Goal: Task Accomplishment & Management: Manage account settings

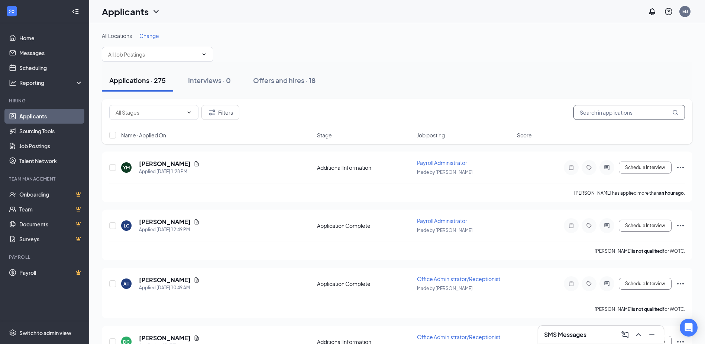
click at [602, 110] on input "text" at bounding box center [630, 112] width 112 height 15
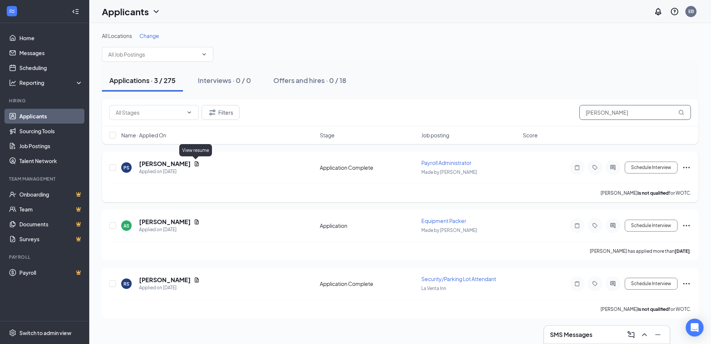
type input "[PERSON_NAME]"
click at [194, 164] on icon "Document" at bounding box center [197, 164] width 6 height 6
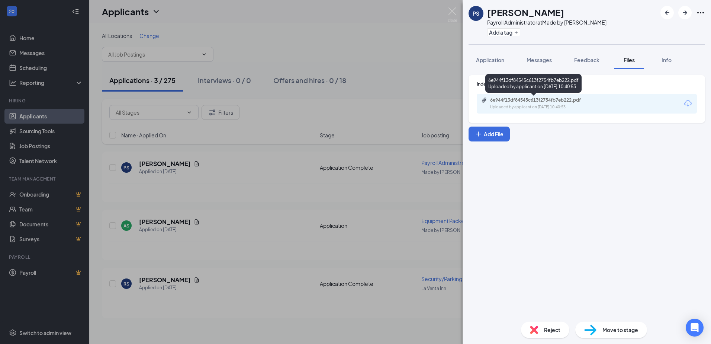
click at [561, 102] on div "6e944f13df84545c613f2754fb7eb222.pdf" at bounding box center [542, 100] width 104 height 6
click at [453, 13] on img at bounding box center [452, 14] width 9 height 15
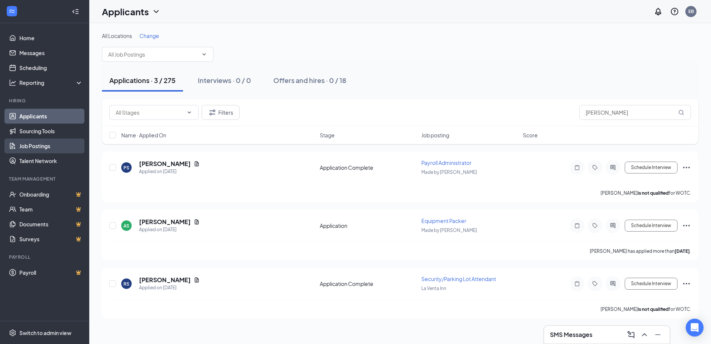
click at [36, 148] on link "Job Postings" at bounding box center [51, 145] width 64 height 15
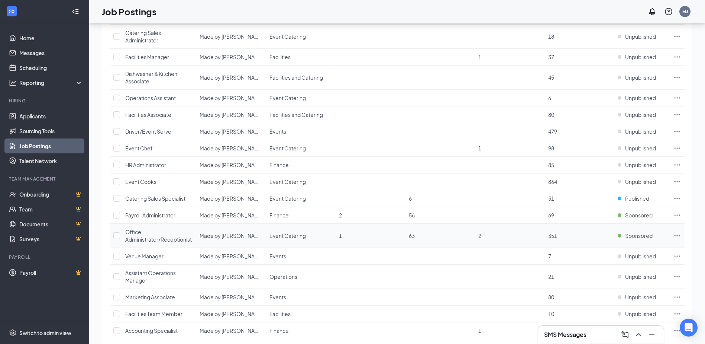
scroll to position [372, 0]
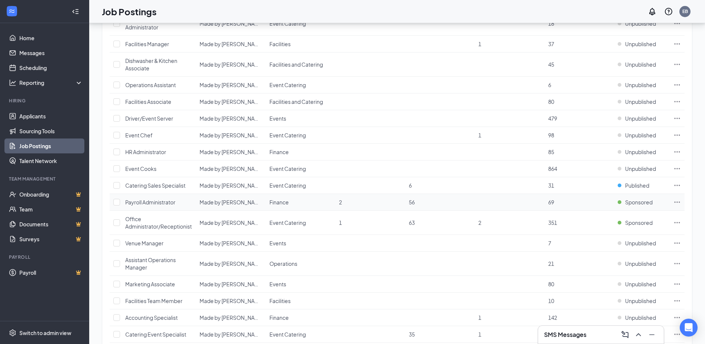
click at [144, 200] on span "Payroll Administrator" at bounding box center [150, 202] width 50 height 7
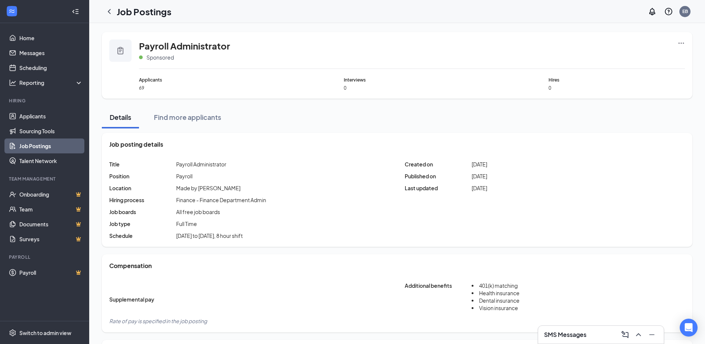
click at [683, 44] on icon "Ellipses" at bounding box center [682, 42] width 6 height 1
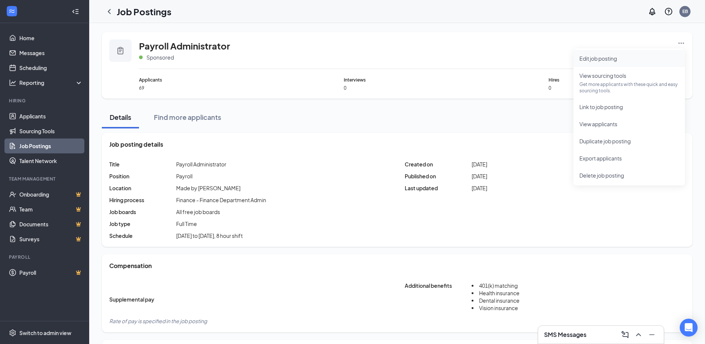
click at [636, 63] on li "Edit job posting" at bounding box center [630, 58] width 112 height 17
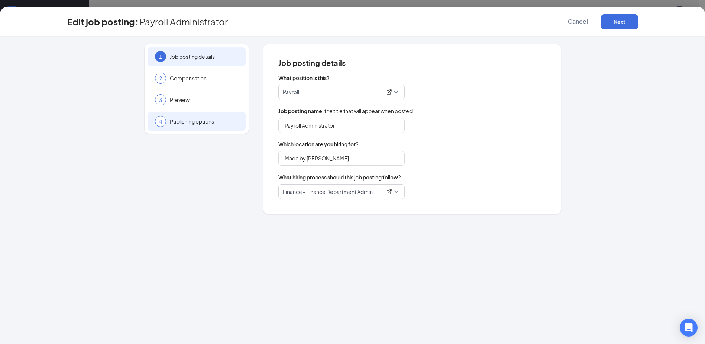
click at [200, 119] on span "Publishing options" at bounding box center [204, 120] width 68 height 7
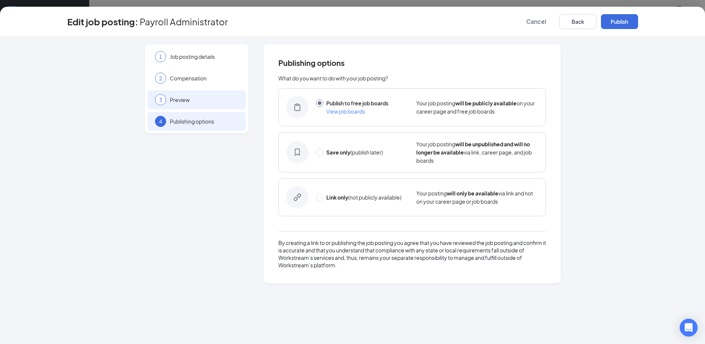
click at [180, 102] on span "Preview" at bounding box center [204, 99] width 68 height 7
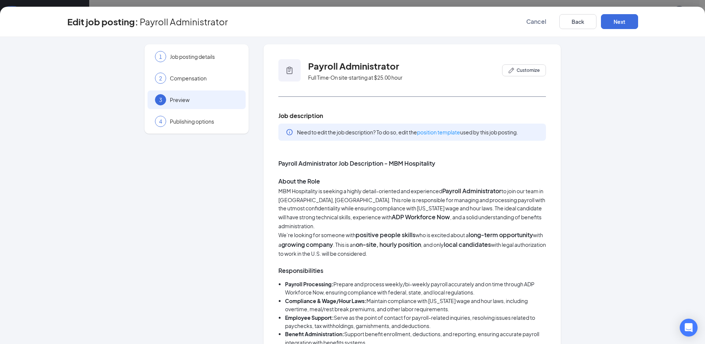
click at [345, 207] on p "MBM Hospitality is seeking a highly detail-oriented and experienced Payroll Adm…" at bounding box center [412, 208] width 268 height 44
click at [320, 200] on p "MBM Hospitality is seeking a highly detail-oriented and experienced Payroll Adm…" at bounding box center [412, 208] width 268 height 44
drag, startPoint x: 316, startPoint y: 197, endPoint x: 355, endPoint y: 188, distance: 40.4
click at [334, 200] on p "MBM Hospitality is seeking a highly detail-oriented and experienced Payroll Adm…" at bounding box center [412, 208] width 268 height 44
click at [517, 71] on span "Customize" at bounding box center [528, 70] width 23 height 7
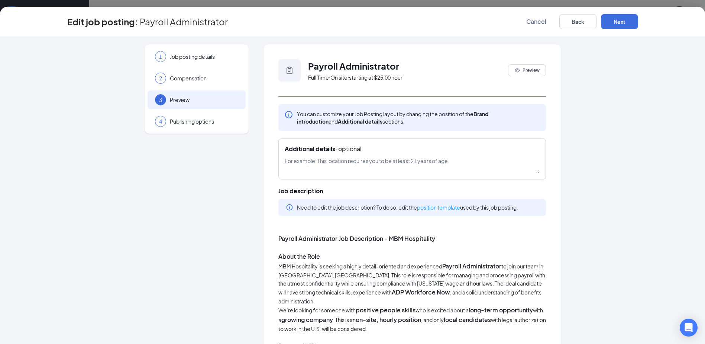
click at [303, 268] on p "MBM Hospitality is seeking a highly detail-oriented and experienced Payroll Adm…" at bounding box center [412, 283] width 268 height 44
click at [517, 76] on button "Preview" at bounding box center [527, 70] width 38 height 12
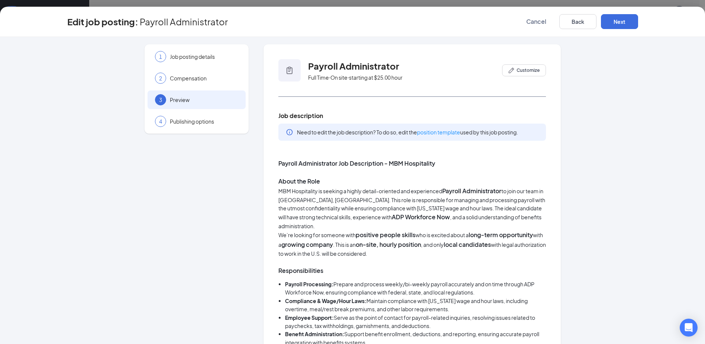
click at [440, 240] on p "We’re looking for someone with positive people skills who is excited about a lo…" at bounding box center [412, 244] width 268 height 28
click at [451, 129] on link "position template" at bounding box center [438, 132] width 43 height 7
click at [530, 21] on span "Cancel" at bounding box center [537, 21] width 20 height 7
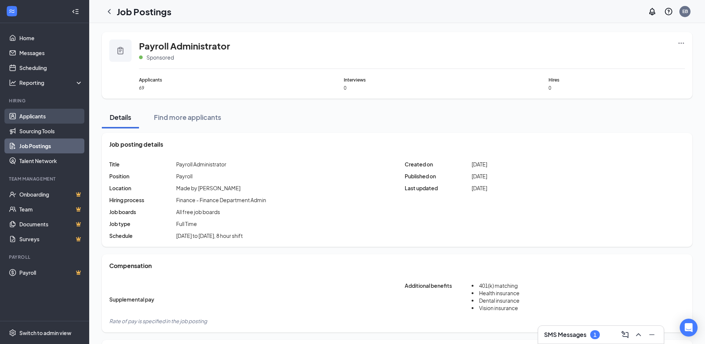
click at [56, 118] on link "Applicants" at bounding box center [51, 116] width 64 height 15
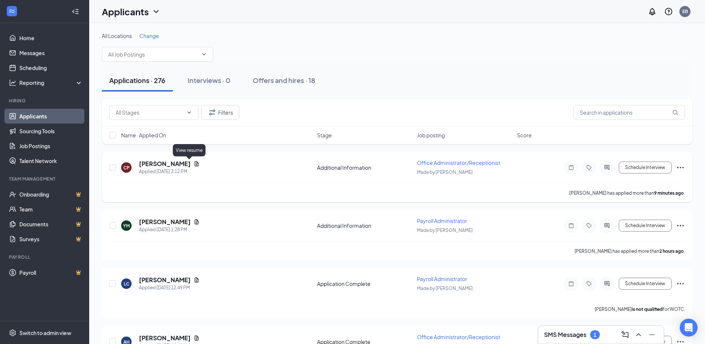
click at [194, 165] on icon "Document" at bounding box center [197, 164] width 6 height 6
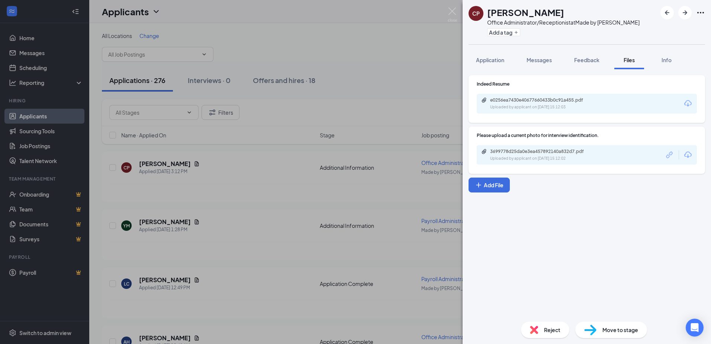
click at [529, 109] on div "Uploaded by applicant on Oct 15, 2025 at 15:12:03" at bounding box center [546, 107] width 112 height 6
click at [381, 75] on div "CP Cristina Palacio Office Administrator/Receptionist at Made by Meg Add a tag …" at bounding box center [355, 172] width 711 height 344
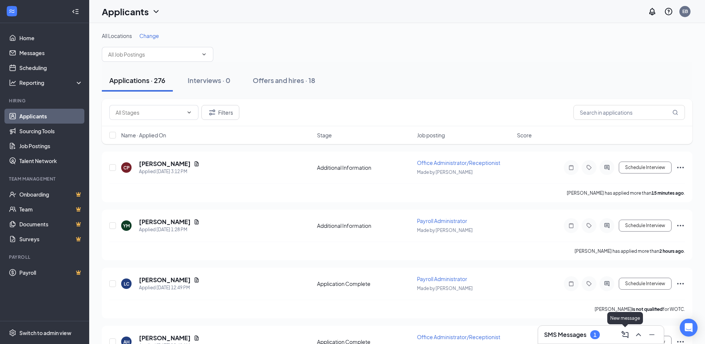
click at [638, 336] on icon "ChevronUp" at bounding box center [638, 334] width 9 height 9
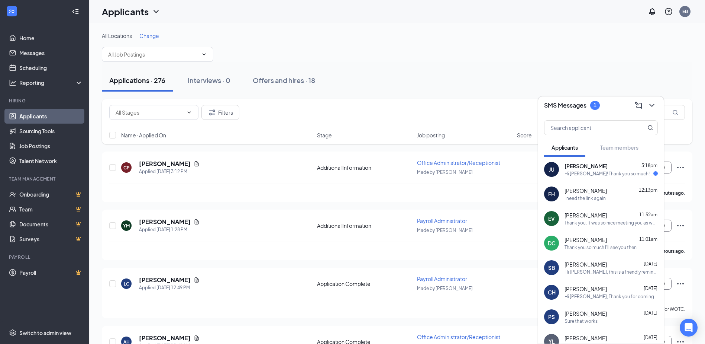
click at [624, 174] on div "Hi Kristy! Thank you so much! I just submitted my background check and will let…" at bounding box center [609, 173] width 89 height 6
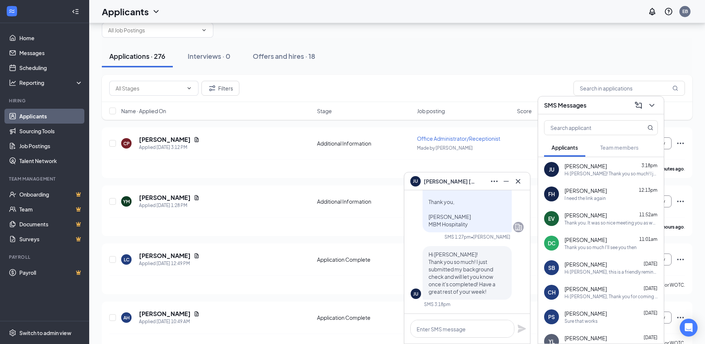
scroll to position [37, 0]
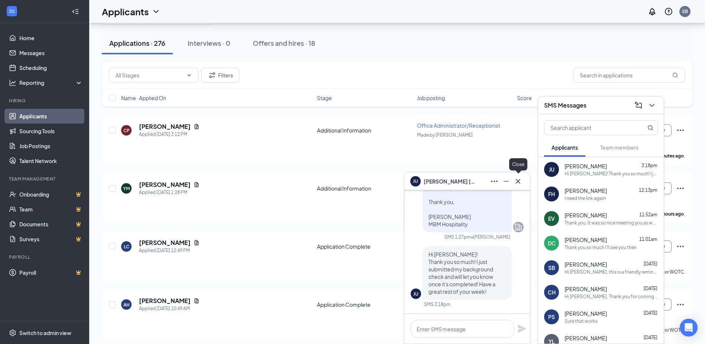
click at [517, 181] on icon "Cross" at bounding box center [518, 181] width 9 height 9
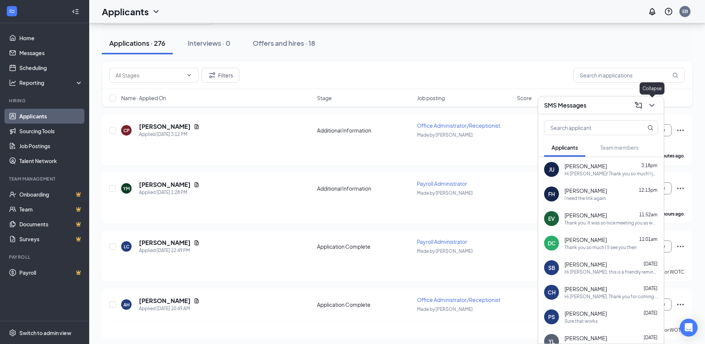
click at [651, 104] on icon "ChevronDown" at bounding box center [652, 105] width 9 height 9
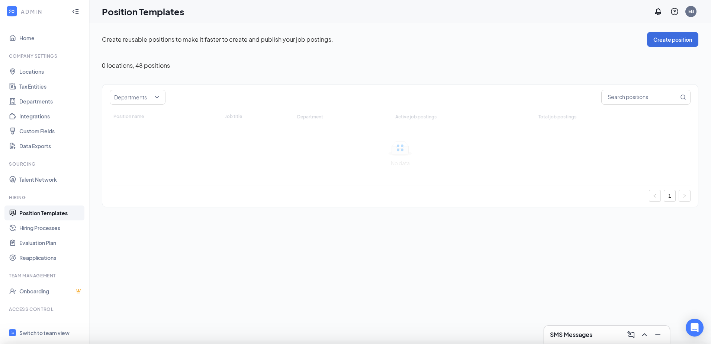
type input "Payroll"
type input "Payroll Administrator"
type input "Finance"
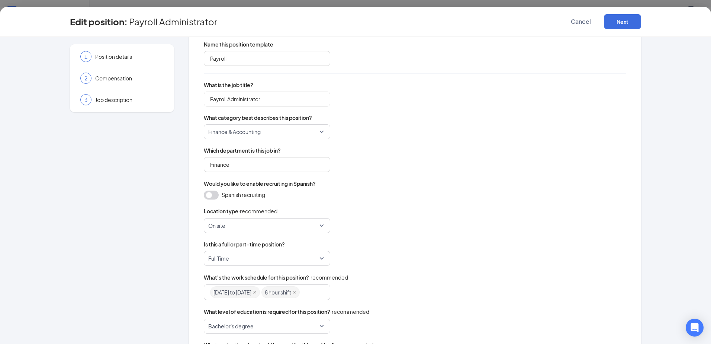
scroll to position [88, 0]
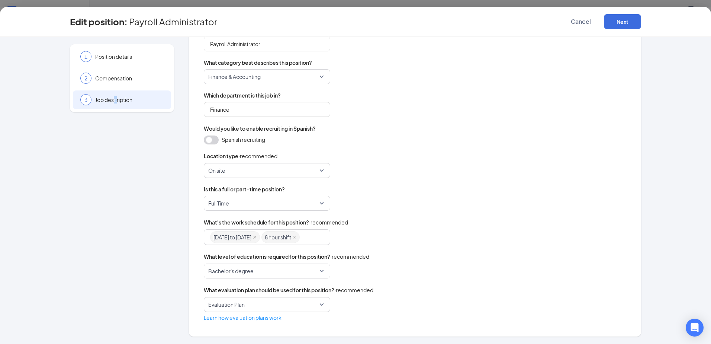
click at [113, 101] on span "Job description" at bounding box center [129, 99] width 68 height 7
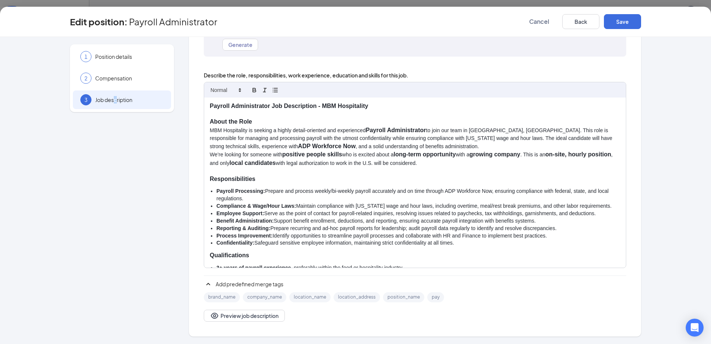
scroll to position [86, 0]
drag, startPoint x: 503, startPoint y: 129, endPoint x: 607, endPoint y: 163, distance: 109.6
click at [607, 163] on div "Payroll Administrator Job Description - MBM Hospitality About the Role MBM Hosp…" at bounding box center [415, 182] width 422 height 170
click at [520, 153] on strong "growing company" at bounding box center [494, 154] width 51 height 6
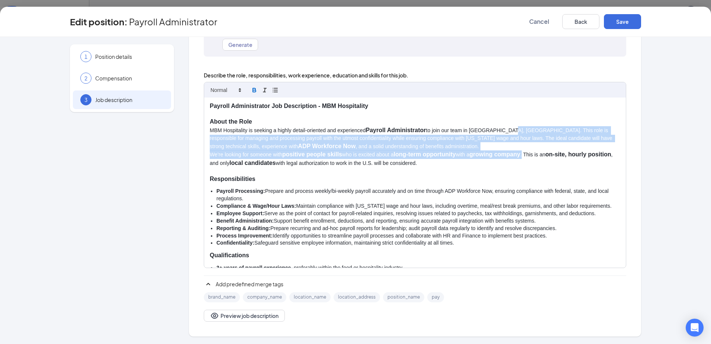
drag, startPoint x: 527, startPoint y: 155, endPoint x: 502, endPoint y: 131, distance: 34.4
click at [502, 131] on div "Payroll Administrator Job Description - MBM Hospitality About the Role MBM Hosp…" at bounding box center [415, 182] width 422 height 170
copy div "This role is responsible for managing and processing payroll with the utmost co…"
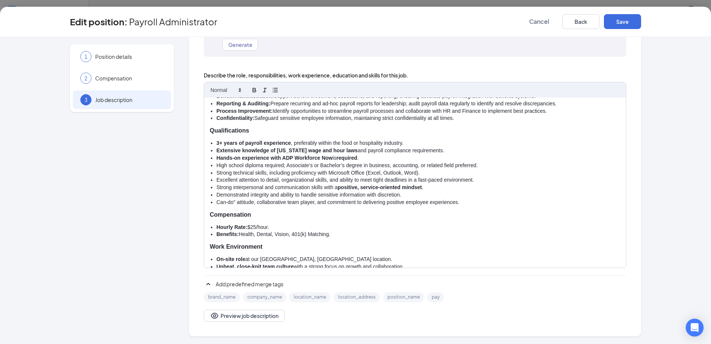
scroll to position [152, 0]
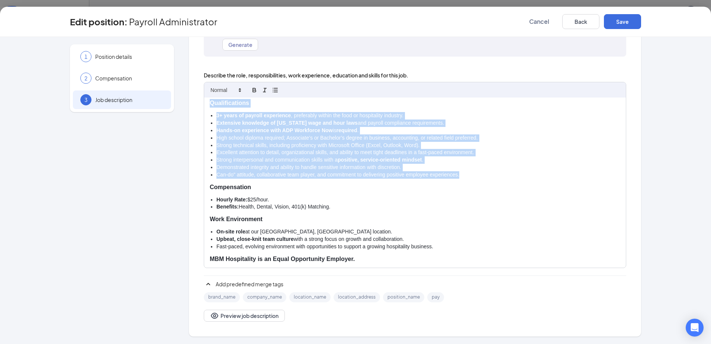
drag, startPoint x: 206, startPoint y: 138, endPoint x: 461, endPoint y: 174, distance: 258.3
click at [461, 174] on div "Payroll Administrator Job Description - MBM Hospitality About the Role MBM Hosp…" at bounding box center [415, 182] width 422 height 170
copy div "Responsibilities Payroll Processing: Prepare and process weekly/bi-weekly payro…"
click at [533, 23] on span "Cancel" at bounding box center [539, 21] width 20 height 7
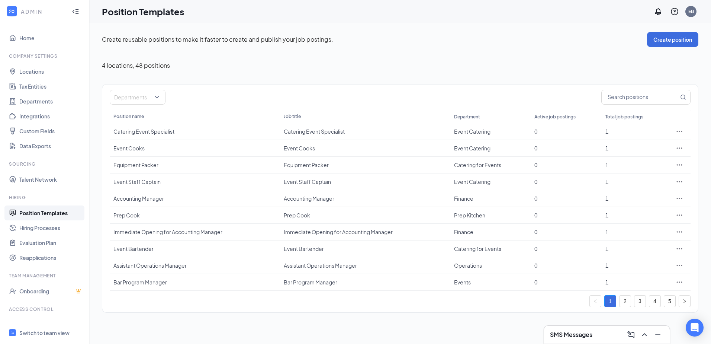
click at [621, 35] on div "Create reusable positions to make it faster to create and publish your job post…" at bounding box center [400, 39] width 596 height 15
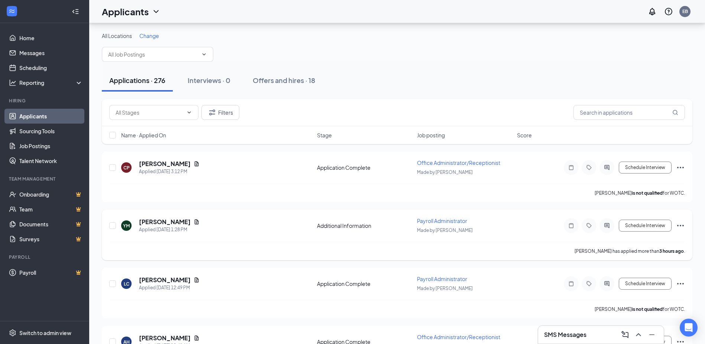
scroll to position [74, 0]
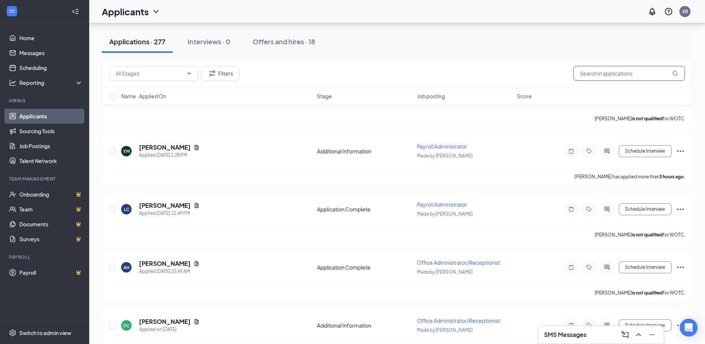
click at [613, 80] on input "text" at bounding box center [630, 73] width 112 height 15
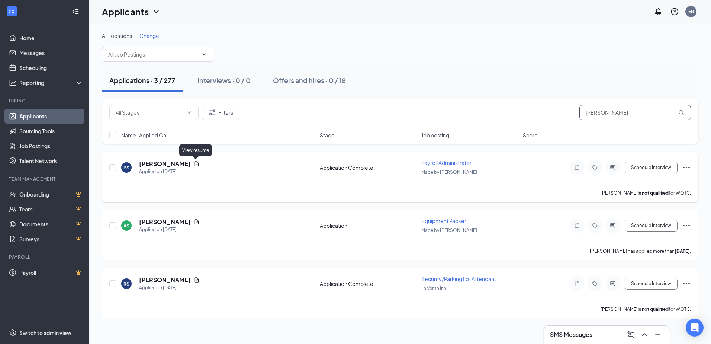
type input "[PERSON_NAME]"
click at [194, 162] on icon "Document" at bounding box center [197, 164] width 6 height 6
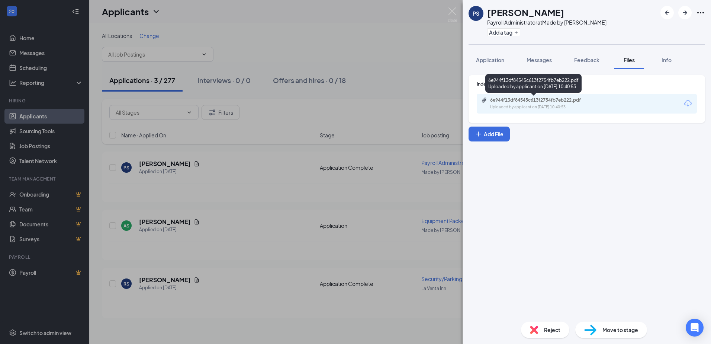
click at [527, 101] on div "6e944f13df84545c613f2754fb7eb222.pdf" at bounding box center [542, 100] width 104 height 6
click at [334, 27] on div "PS [PERSON_NAME] Payroll Administrator at Made by [PERSON_NAME] a tag Applicati…" at bounding box center [355, 172] width 711 height 344
